Goal: Navigation & Orientation: Find specific page/section

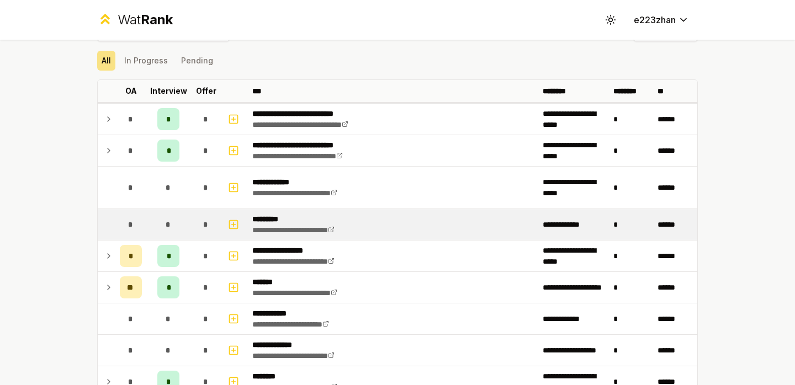
scroll to position [30, 0]
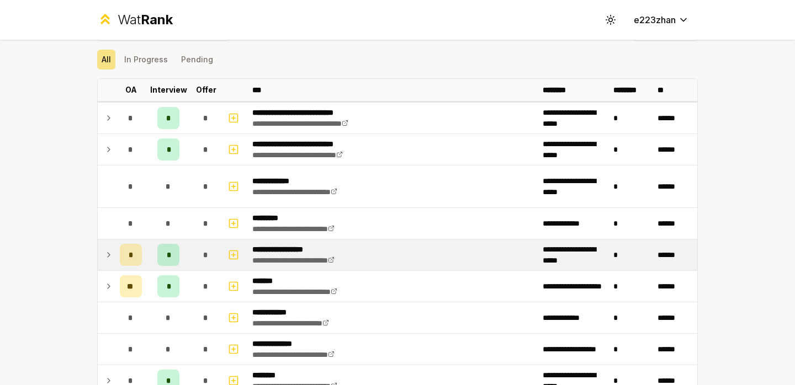
click at [225, 251] on td at bounding box center [234, 255] width 26 height 31
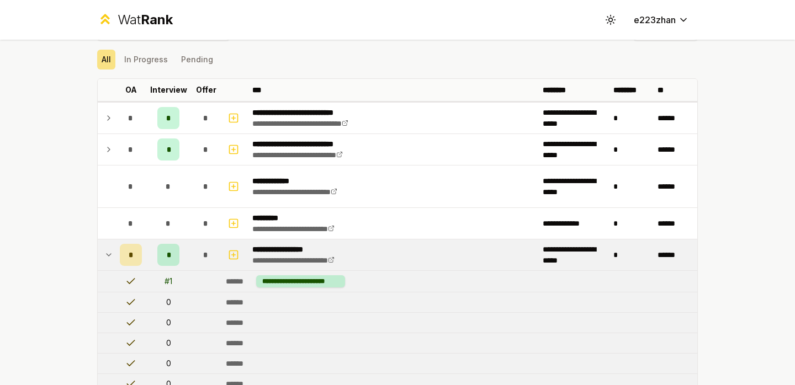
click at [219, 253] on td "*" at bounding box center [205, 255] width 31 height 31
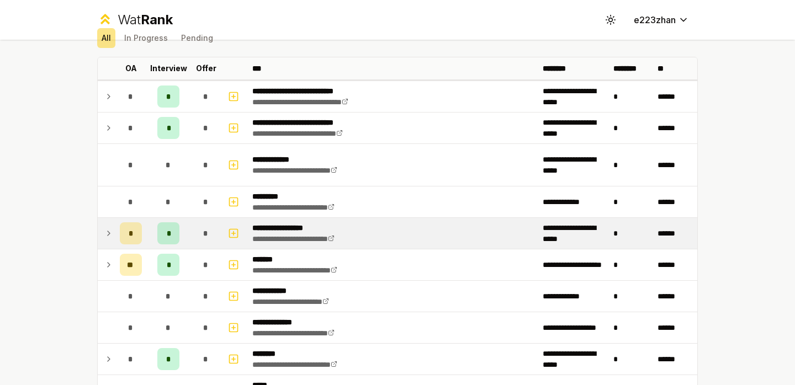
scroll to position [55, 0]
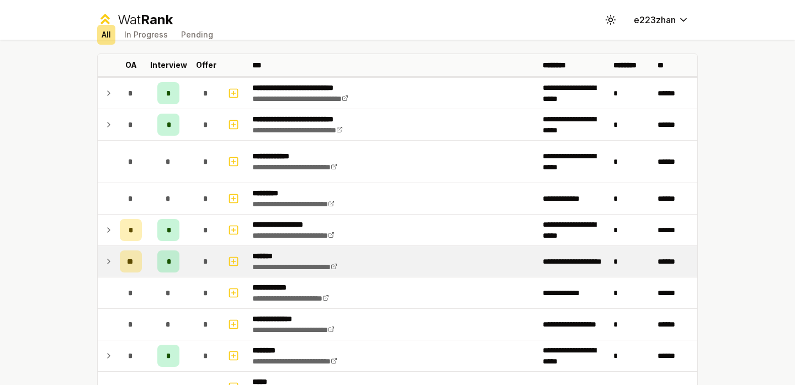
click at [211, 262] on div "*" at bounding box center [206, 262] width 22 height 22
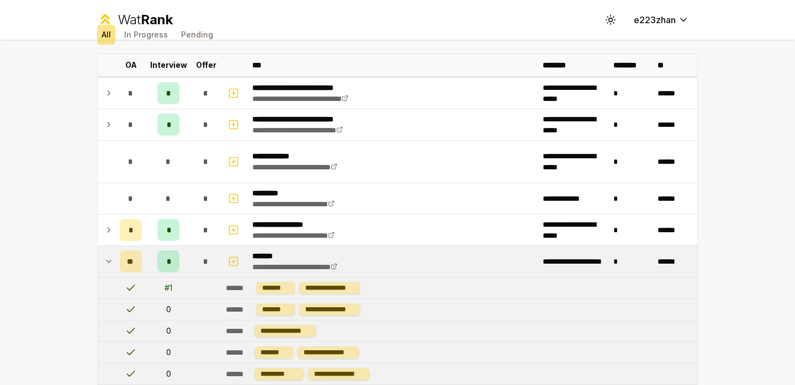
click at [211, 260] on div "*" at bounding box center [206, 262] width 22 height 22
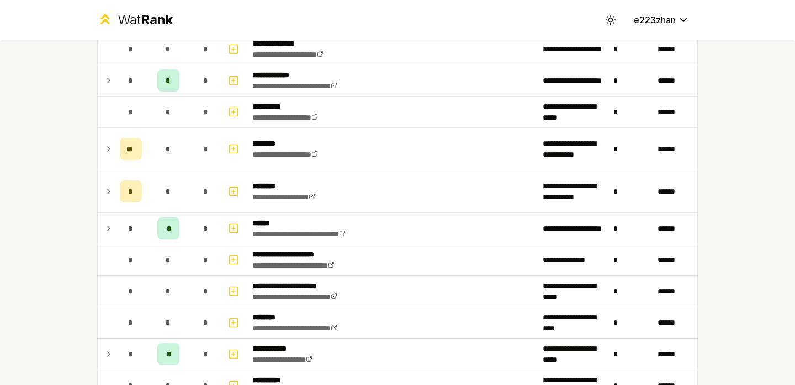
scroll to position [982, 0]
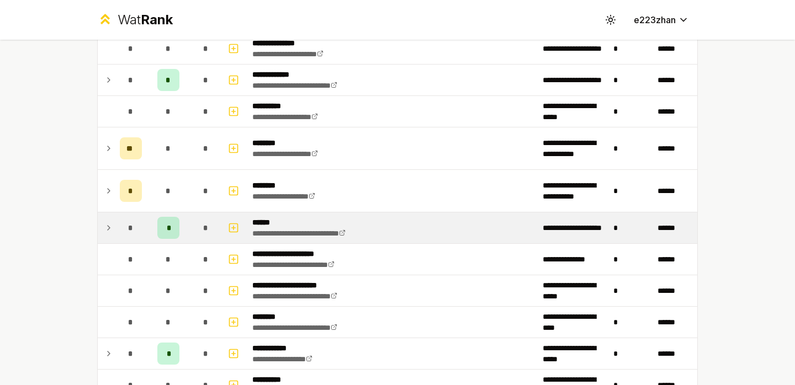
click at [193, 231] on td "*" at bounding box center [205, 227] width 31 height 31
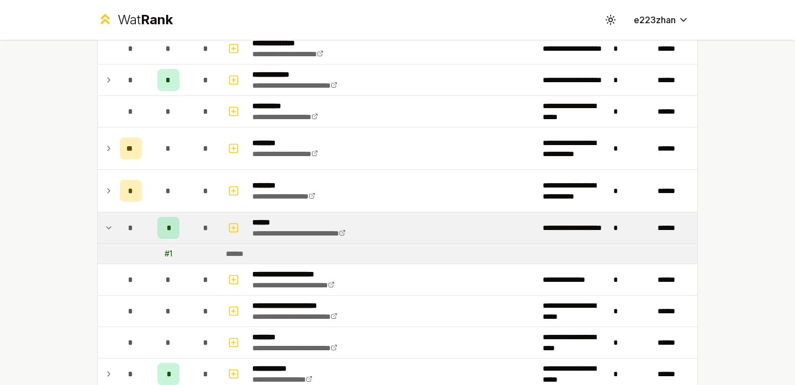
click at [193, 231] on td "*" at bounding box center [205, 227] width 31 height 31
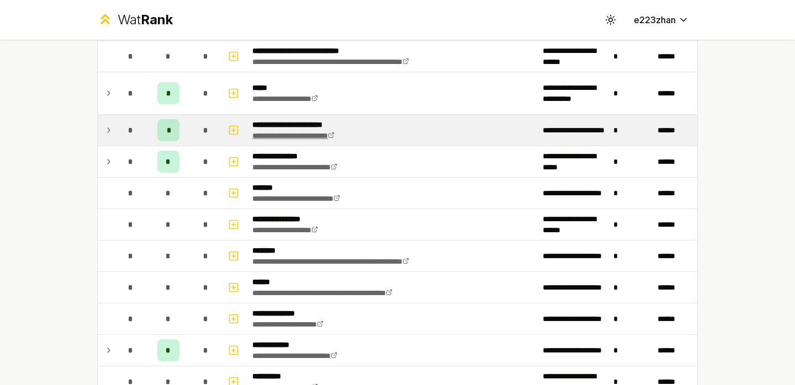
scroll to position [632, 0]
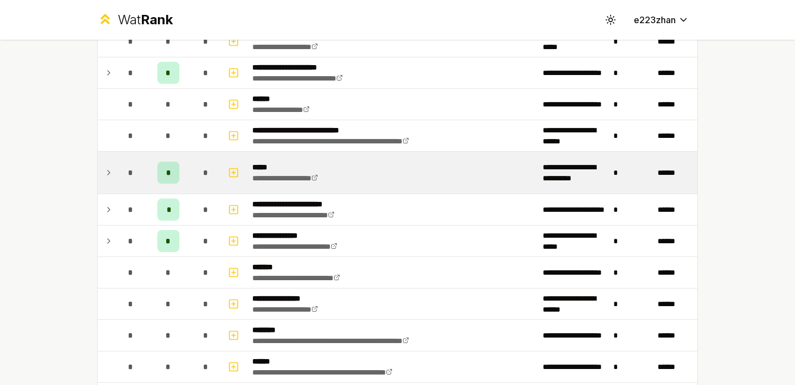
click at [193, 171] on td "*" at bounding box center [205, 173] width 31 height 42
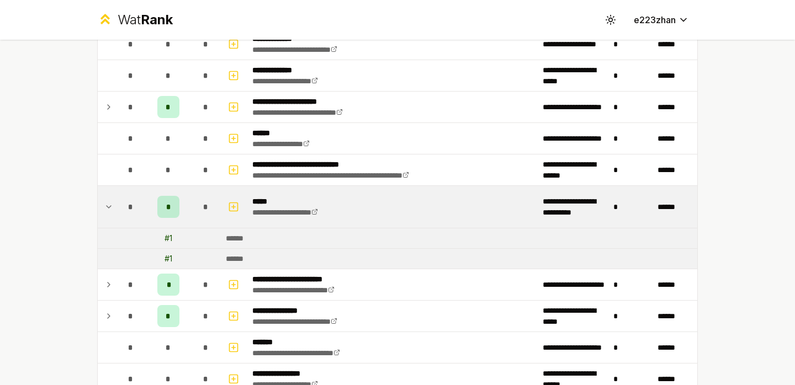
scroll to position [547, 0]
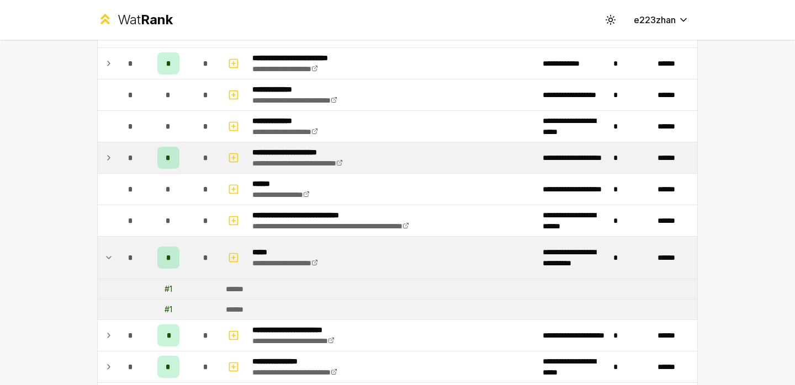
click at [204, 164] on div "*" at bounding box center [206, 158] width 22 height 22
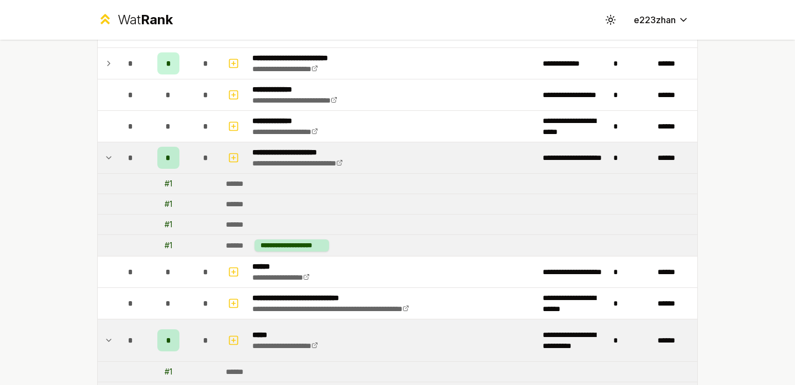
click at [204, 164] on div "*" at bounding box center [206, 158] width 22 height 22
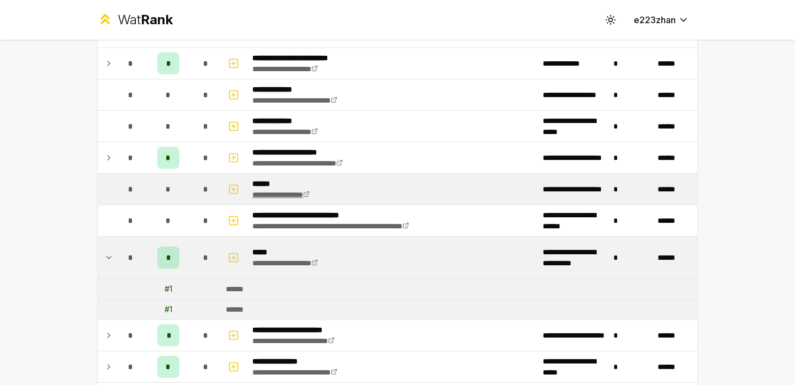
click at [280, 194] on link "**********" at bounding box center [280, 195] width 57 height 8
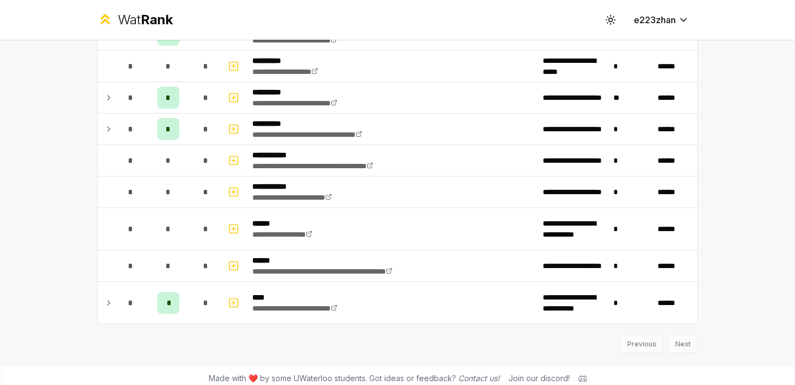
scroll to position [1507, 0]
